Goal: Task Accomplishment & Management: Manage account settings

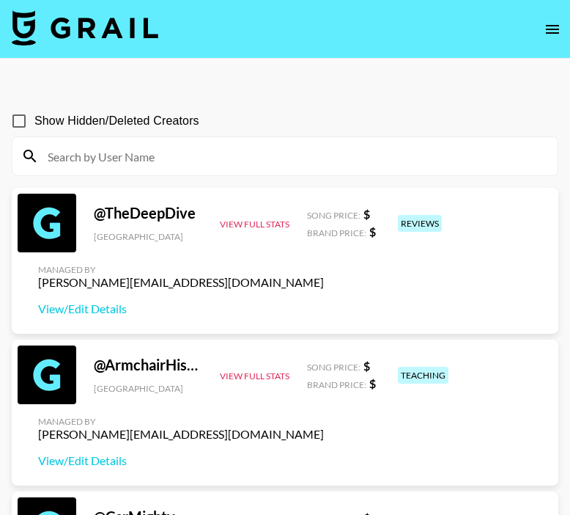
click at [558, 28] on icon "open drawer" at bounding box center [552, 29] width 13 height 9
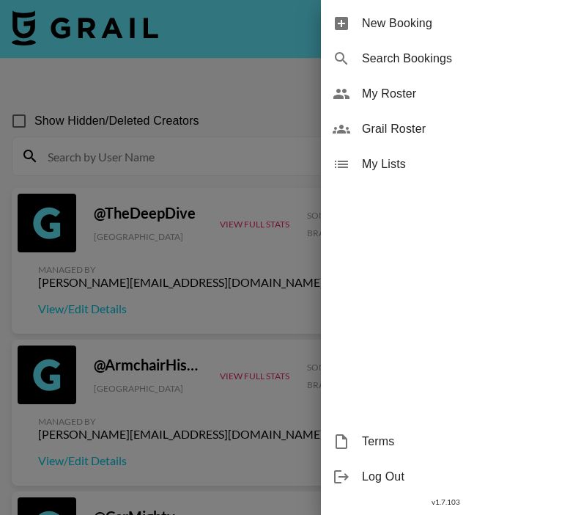
click at [548, 27] on span "New Booking" at bounding box center [460, 24] width 196 height 18
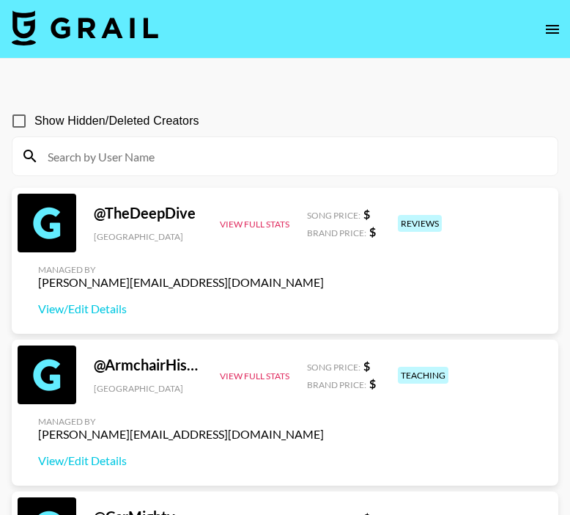
click at [550, 29] on icon "open drawer" at bounding box center [552, 29] width 13 height 9
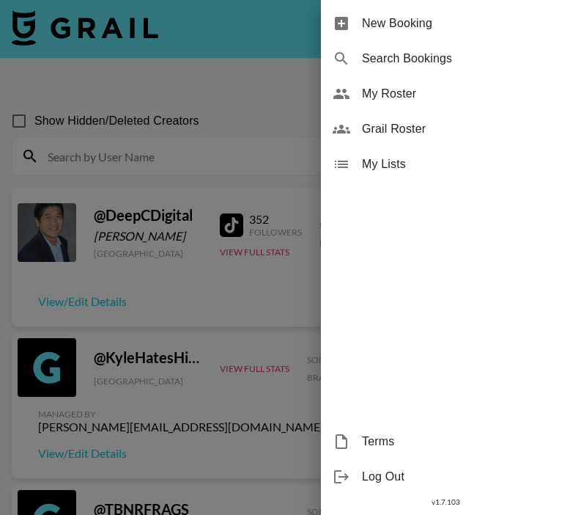
click at [409, 95] on span "My Roster" at bounding box center [460, 94] width 196 height 18
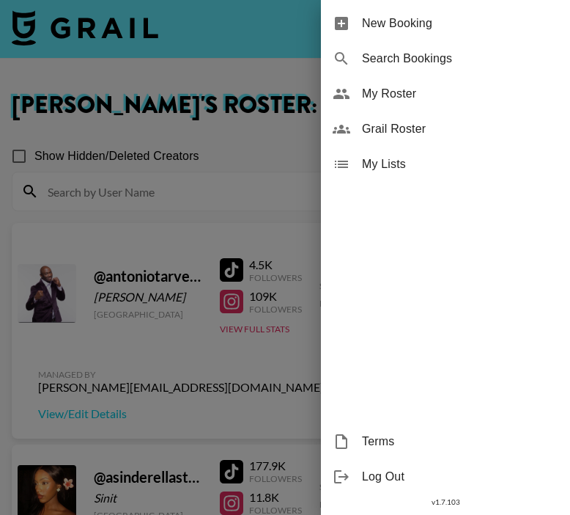
click at [409, 95] on span "My Roster" at bounding box center [460, 94] width 196 height 18
click at [274, 109] on div at bounding box center [285, 257] width 570 height 515
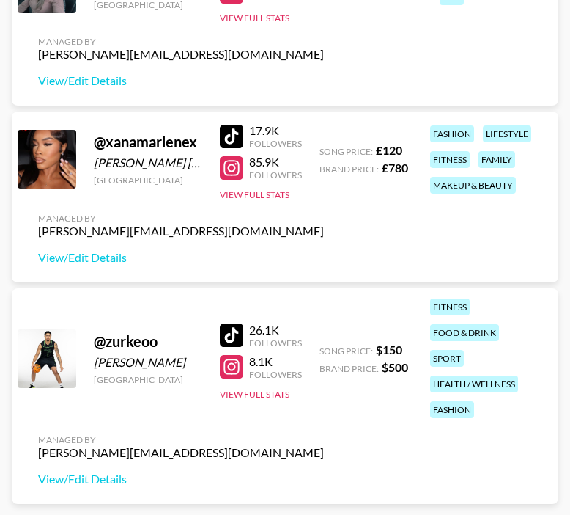
scroll to position [7921, 0]
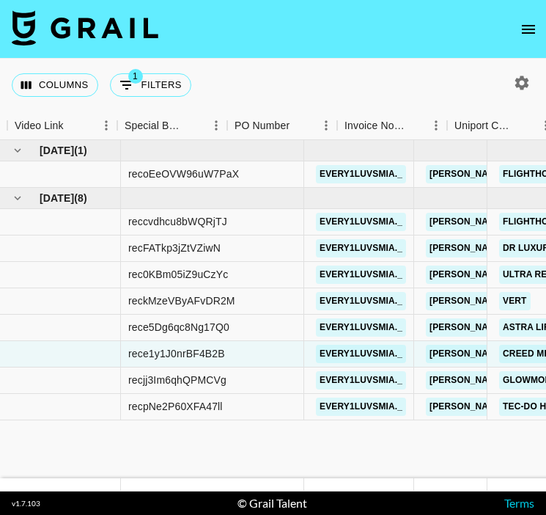
scroll to position [0, 1378]
